Goal: Find specific page/section

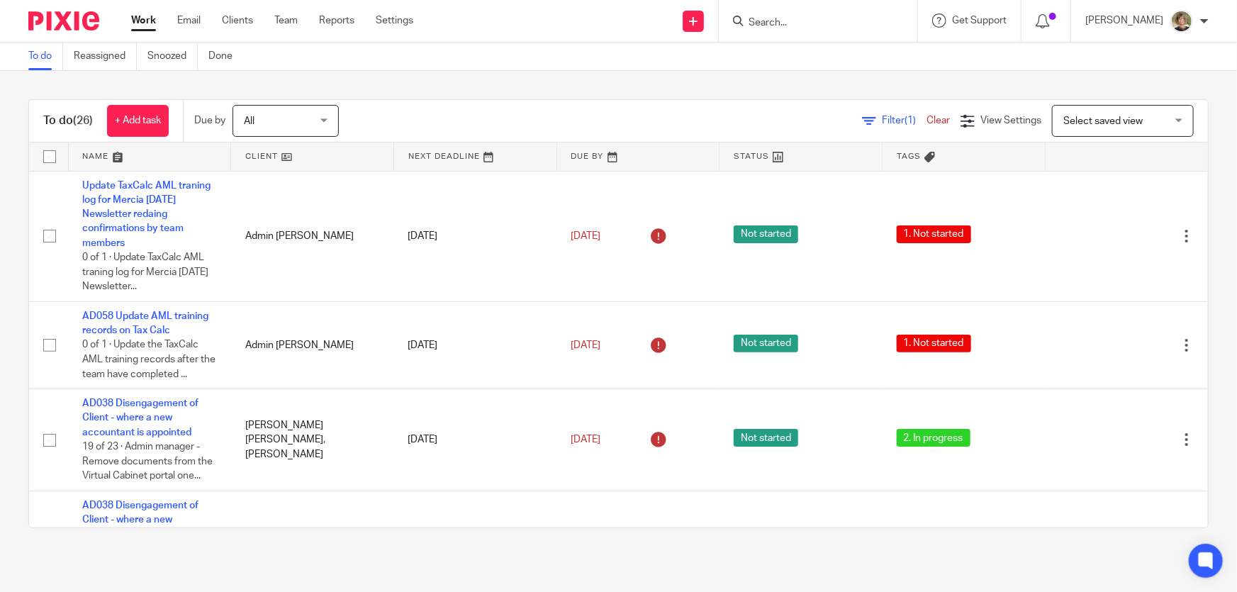
click at [796, 23] on input "Search" at bounding box center [811, 23] width 128 height 13
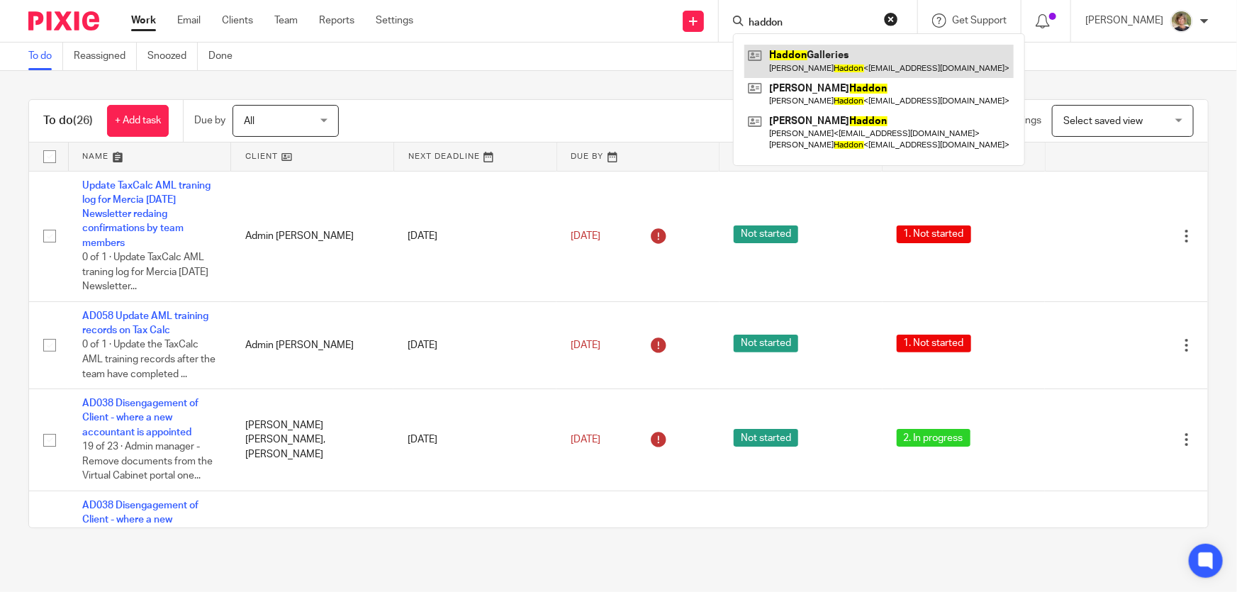
type input "haddon"
click at [845, 51] on link at bounding box center [878, 61] width 269 height 33
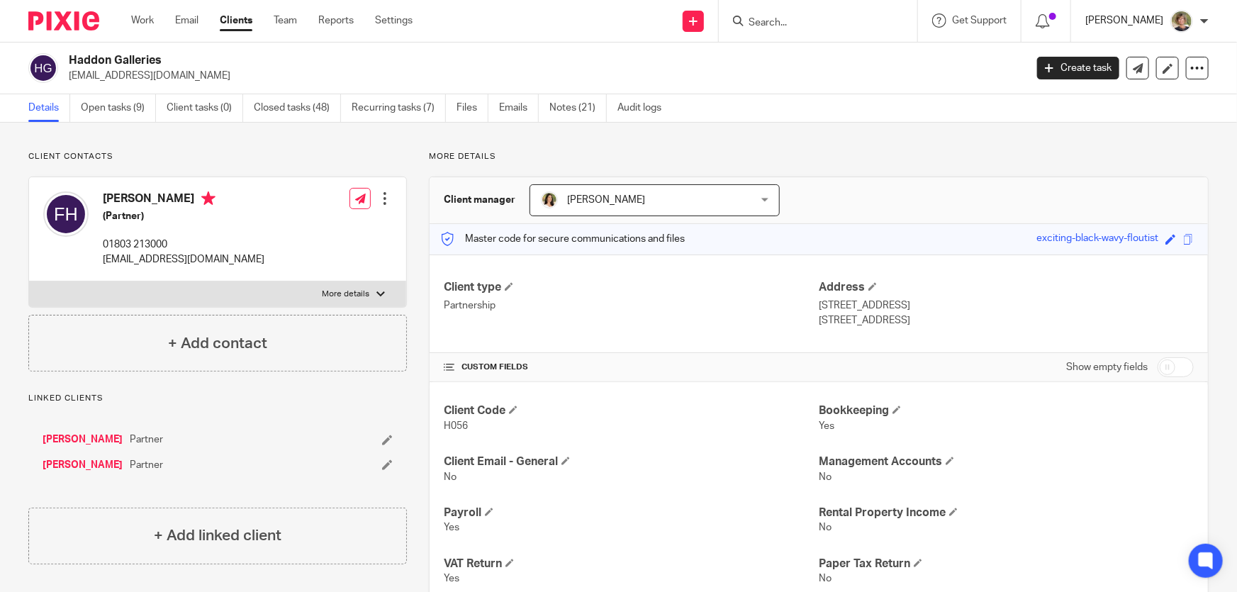
click at [1146, 21] on p "Marianne Price" at bounding box center [1124, 20] width 78 height 14
click at [1160, 95] on li "Logout" at bounding box center [1154, 99] width 94 height 21
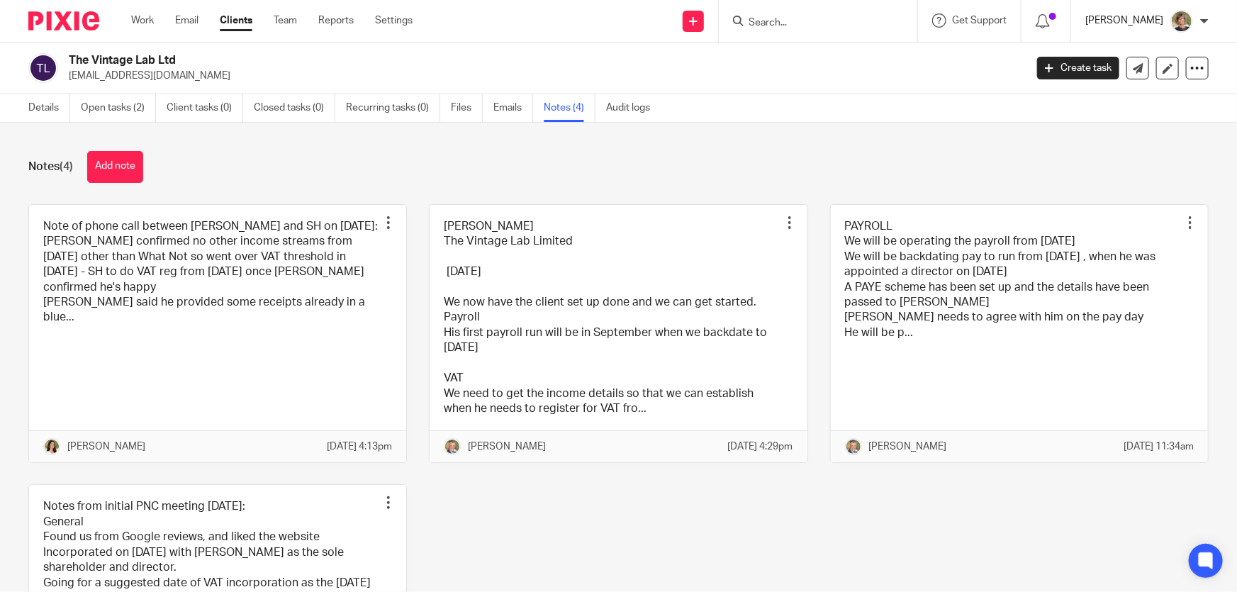
click at [1124, 13] on p "Marianne Price" at bounding box center [1124, 20] width 78 height 14
click at [1138, 96] on span "Logout" at bounding box center [1143, 99] width 32 height 10
